Goal: Task Accomplishment & Management: Manage account settings

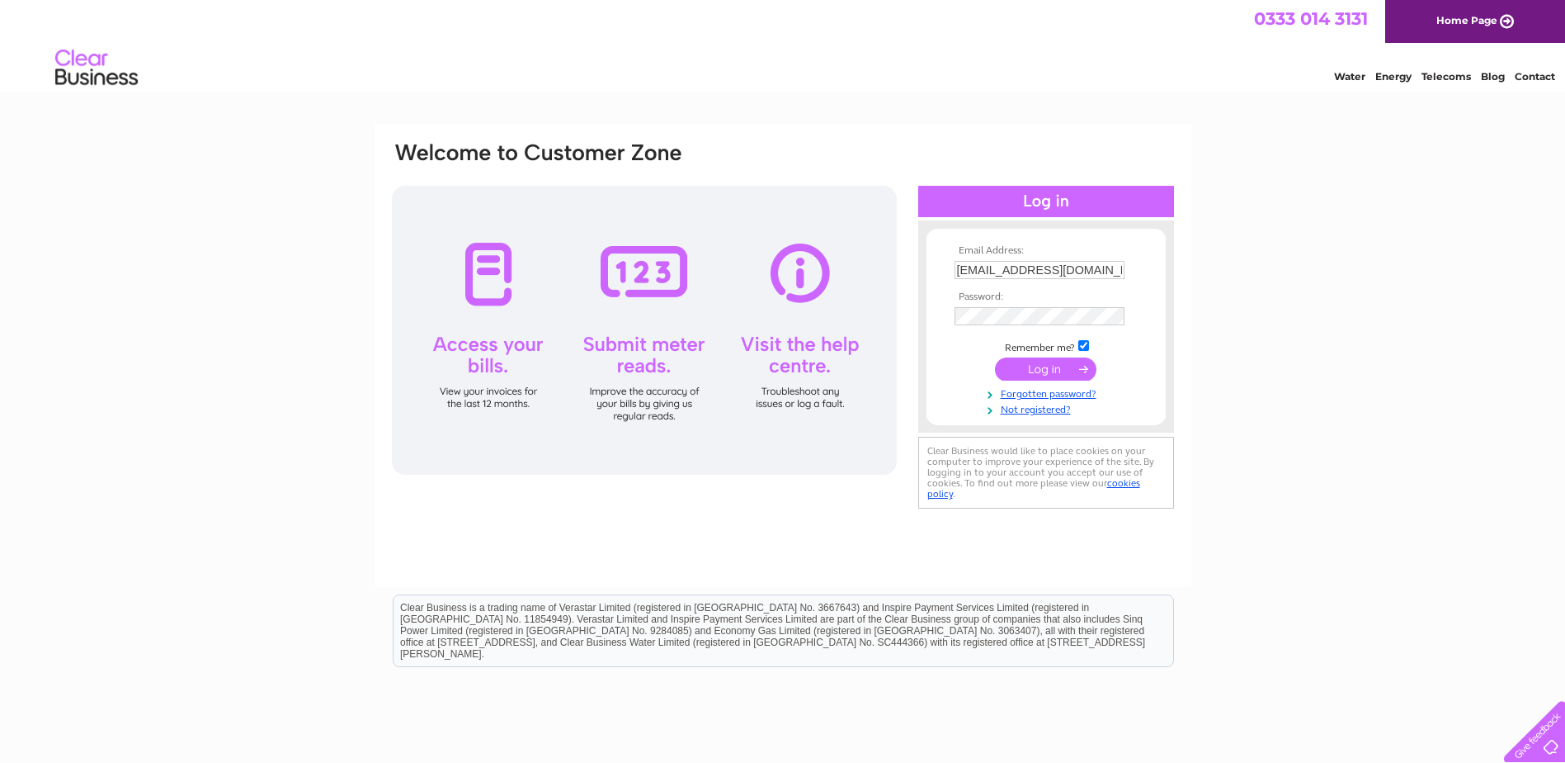
click at [1057, 367] on input "submit" at bounding box center [1046, 368] width 102 height 23
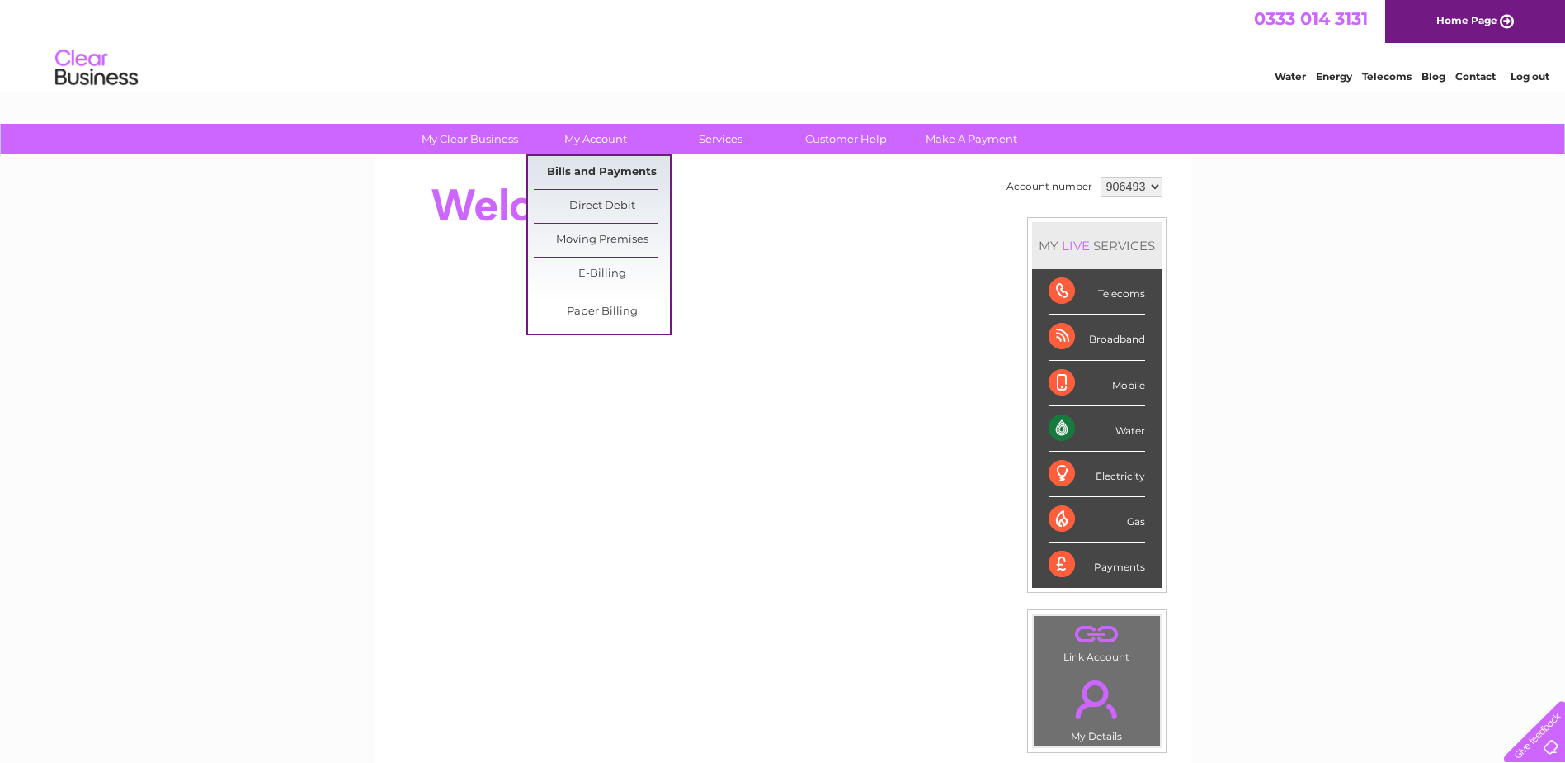
click at [617, 176] on link "Bills and Payments" at bounding box center [602, 172] width 136 height 33
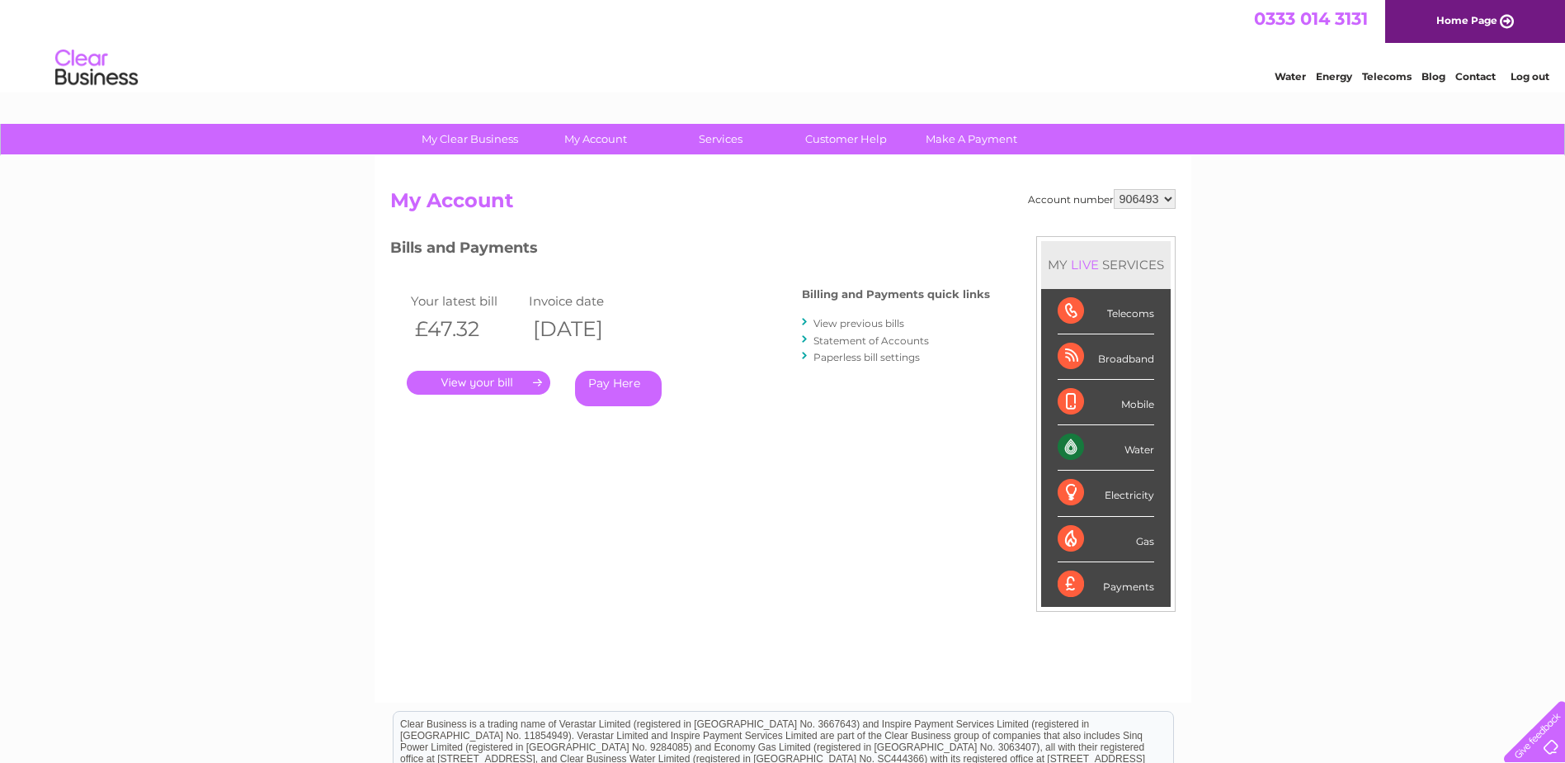
click at [489, 383] on link "." at bounding box center [479, 383] width 144 height 24
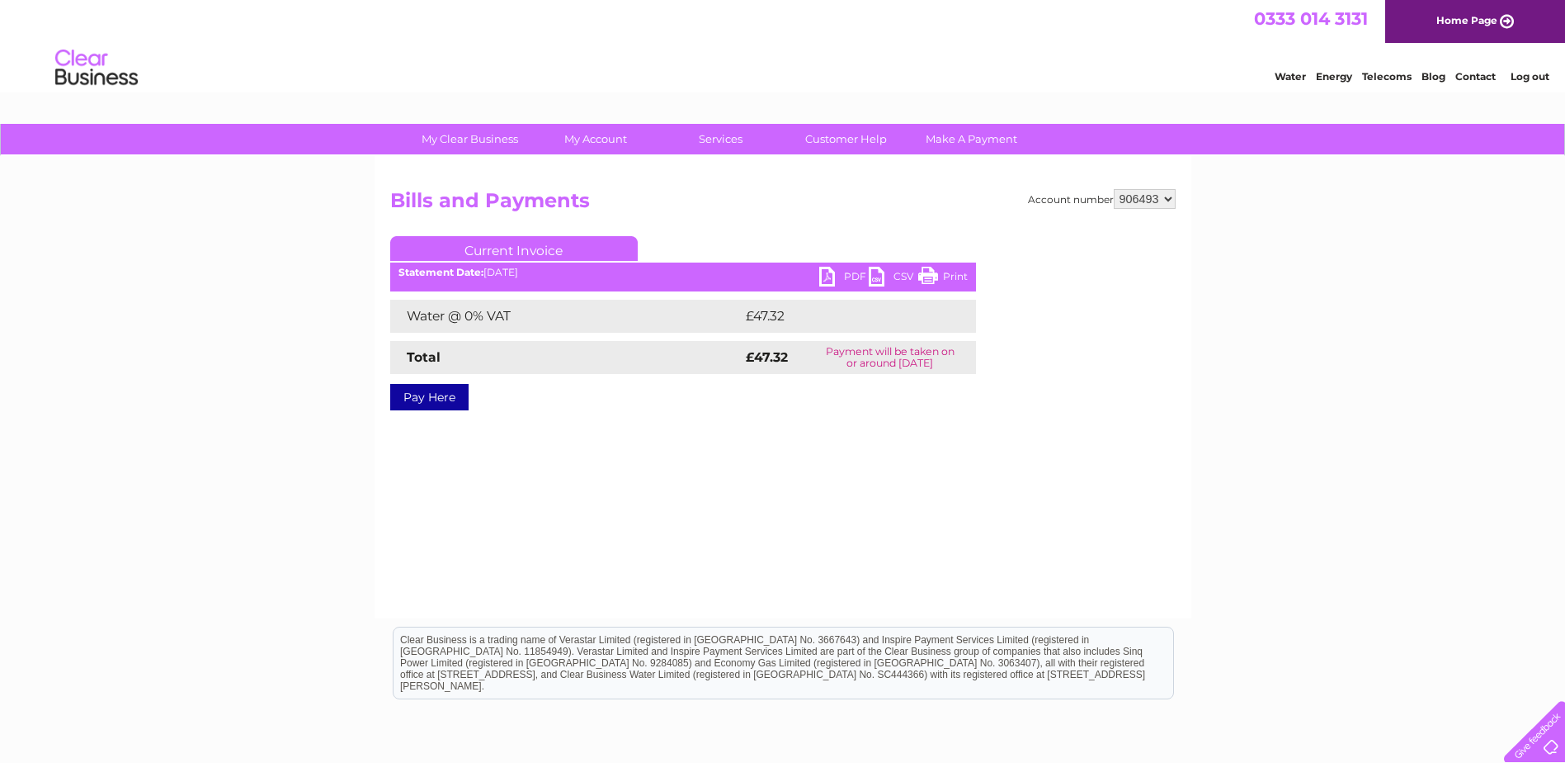
click at [834, 272] on link "PDF" at bounding box center [844, 279] width 50 height 24
click at [1537, 76] on link "Log out" at bounding box center [1530, 76] width 39 height 12
